Goal: Check status: Check status

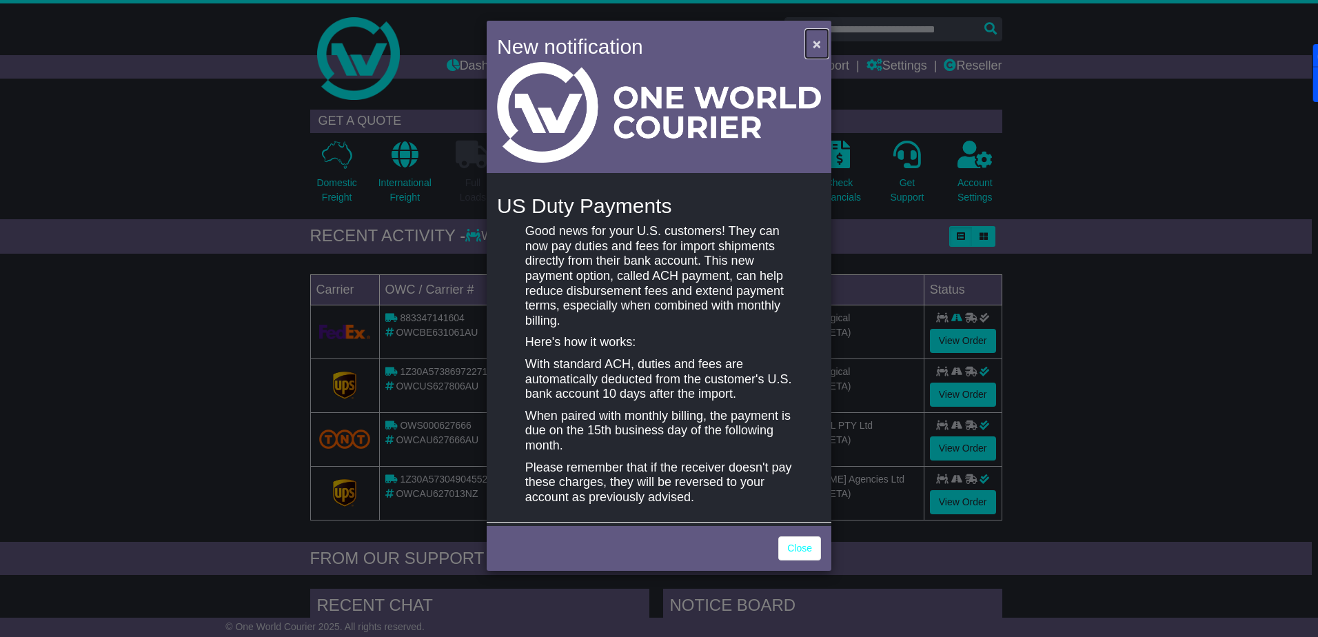
click at [816, 46] on span "×" at bounding box center [817, 44] width 8 height 16
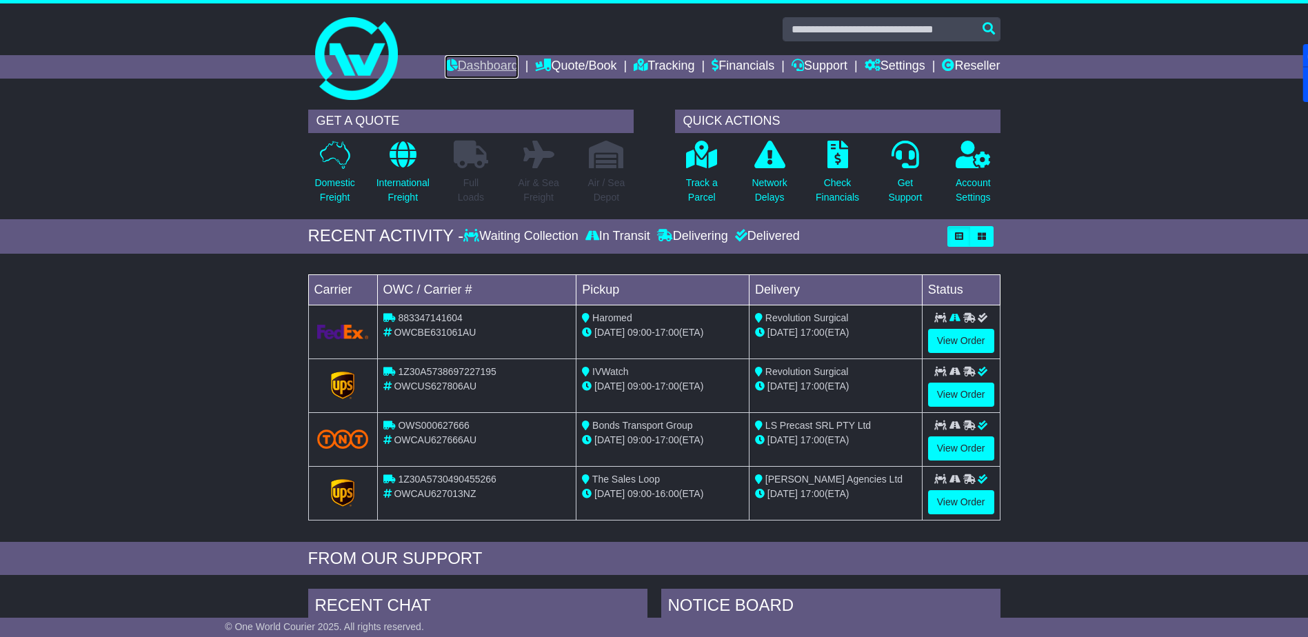
drag, startPoint x: 470, startPoint y: 70, endPoint x: 463, endPoint y: 66, distance: 8.0
click at [470, 70] on link "Dashboard" at bounding box center [482, 66] width 74 height 23
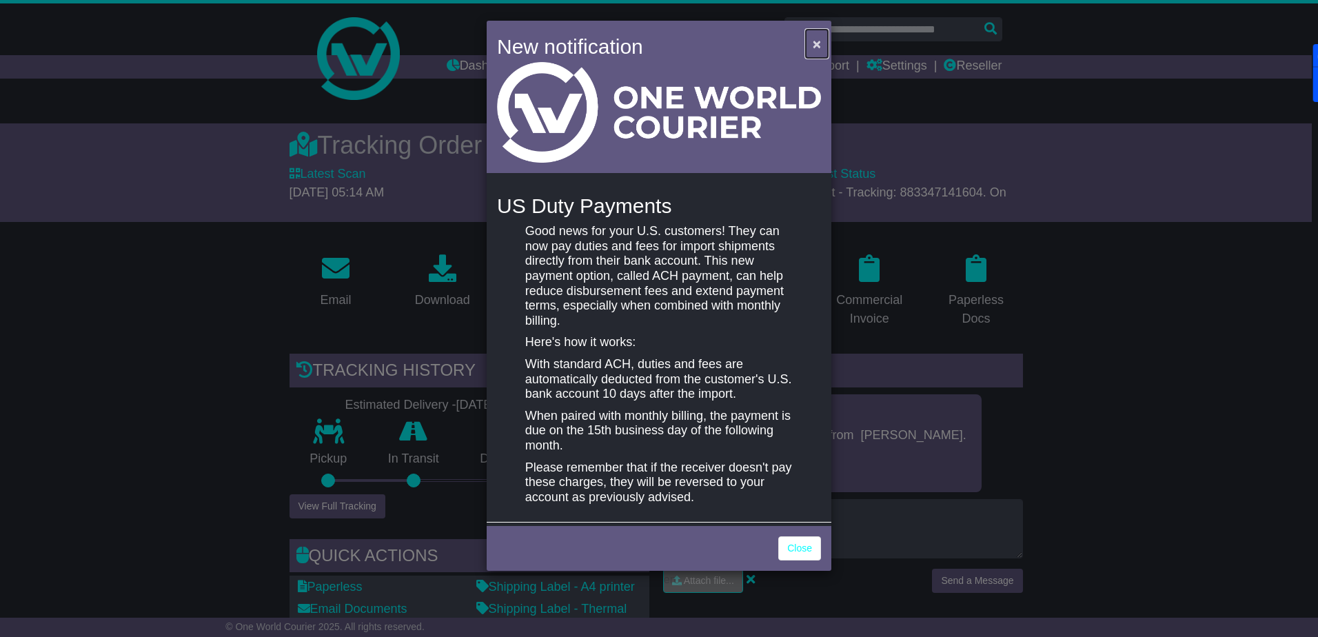
click at [815, 43] on span "×" at bounding box center [817, 44] width 8 height 16
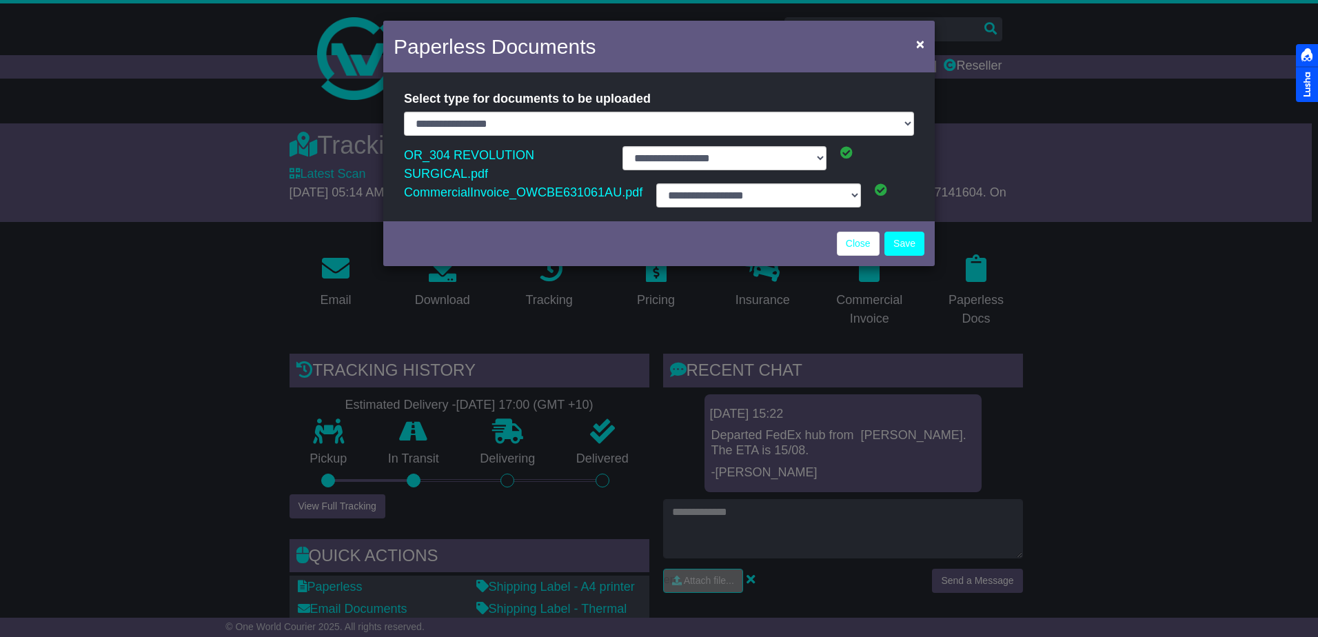
select select "**********"
click at [920, 48] on span "×" at bounding box center [920, 44] width 8 height 16
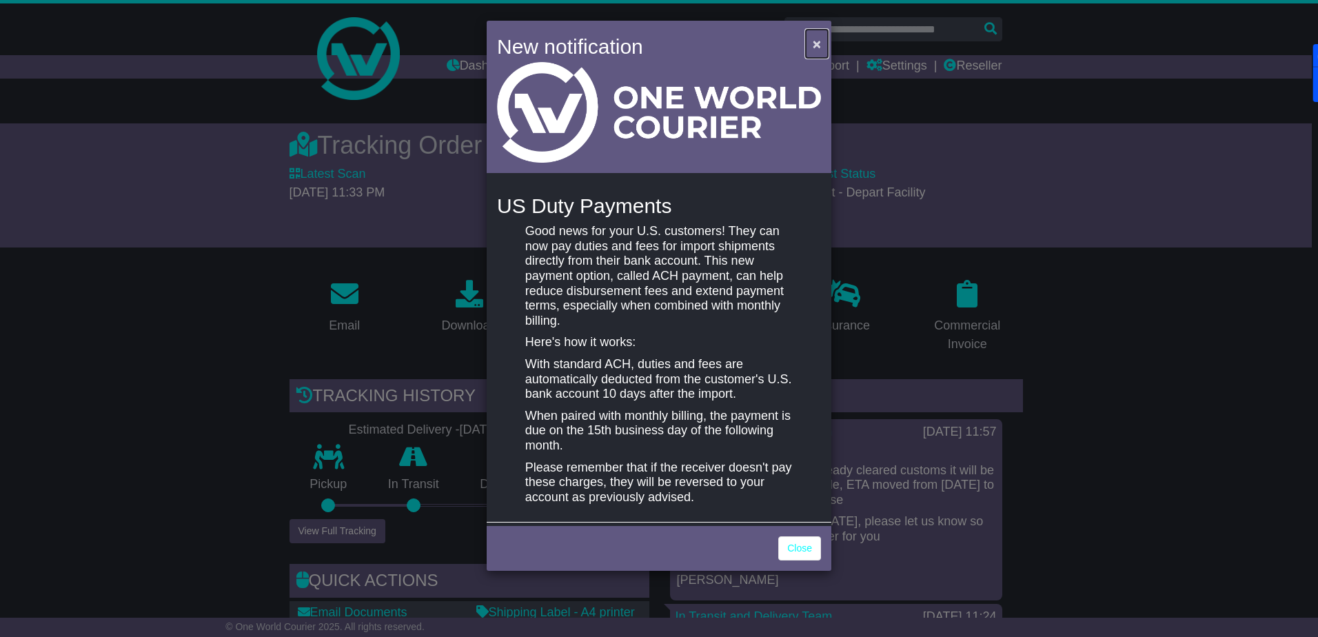
click at [817, 43] on span "×" at bounding box center [817, 44] width 8 height 16
